Goal: Task Accomplishment & Management: Use online tool/utility

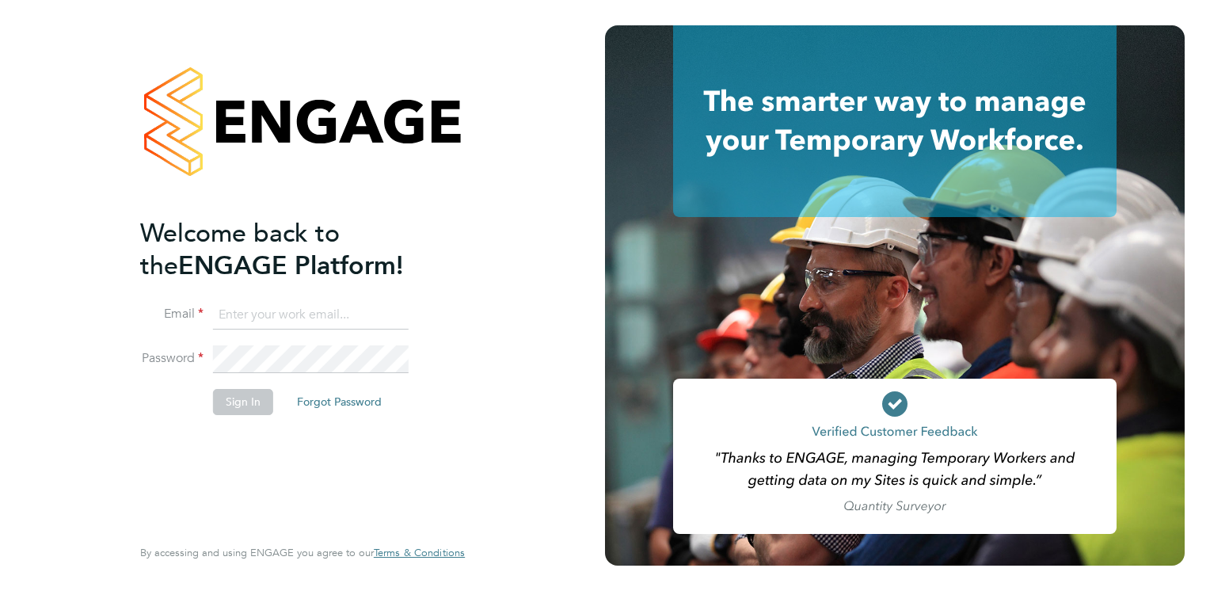
type input "christina.akubeze@a2dominion.co.uk"
click at [250, 409] on button "Sign In" at bounding box center [243, 401] width 60 height 25
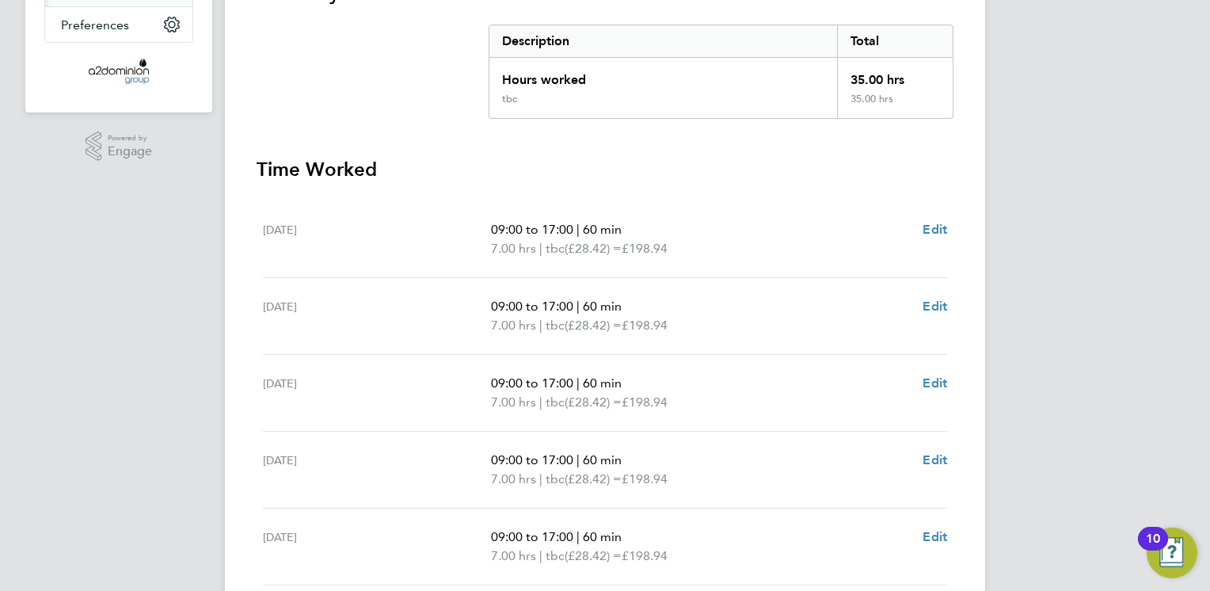
scroll to position [564, 0]
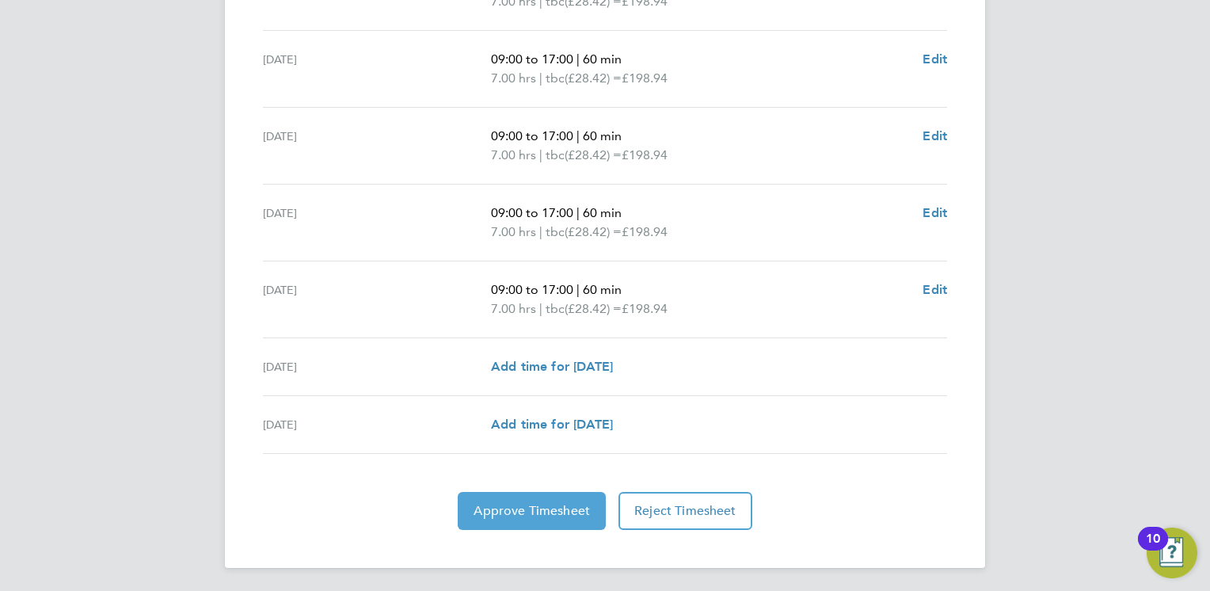
click at [554, 506] on span "Approve Timesheet" at bounding box center [532, 511] width 116 height 16
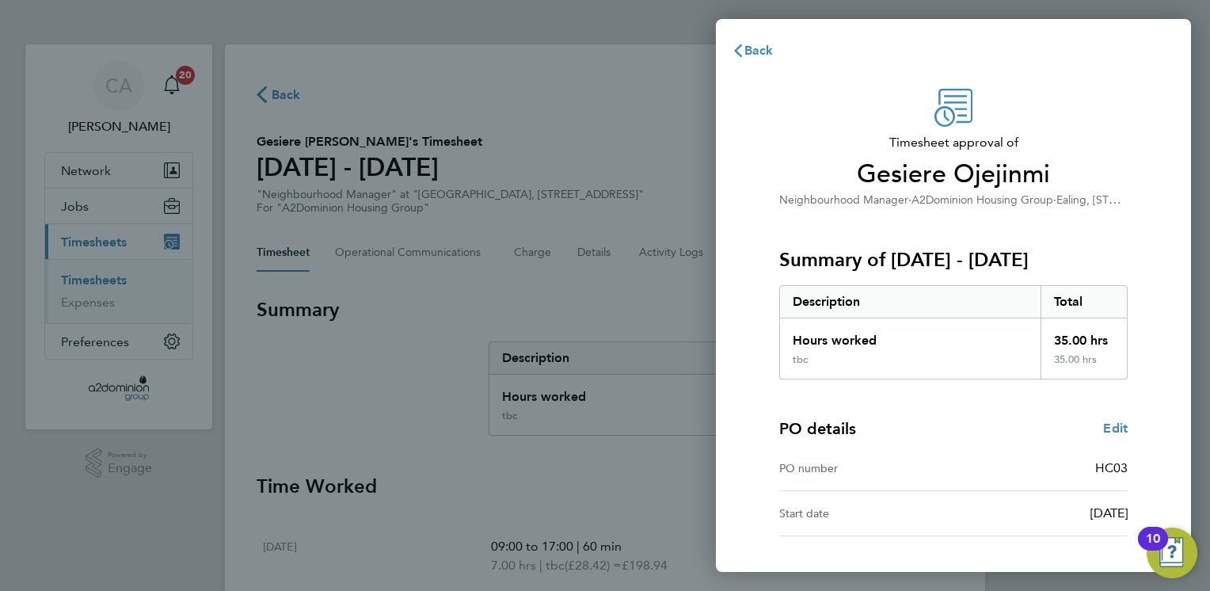
scroll to position [102, 0]
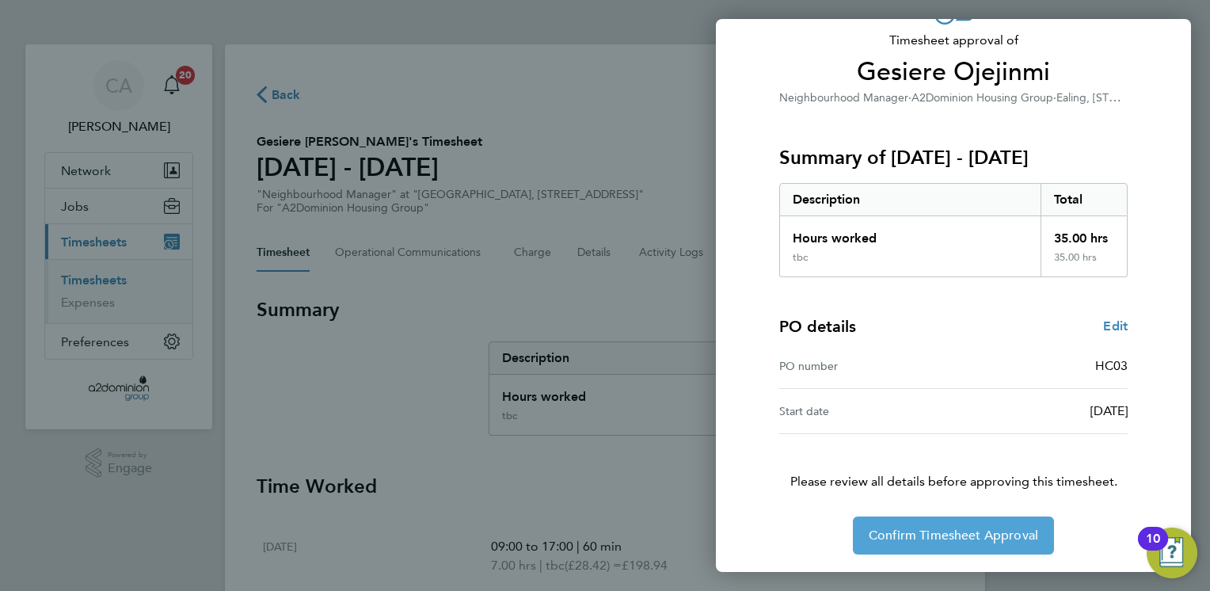
click at [944, 543] on button "Confirm Timesheet Approval" at bounding box center [953, 535] width 201 height 38
